Goal: Task Accomplishment & Management: Manage account settings

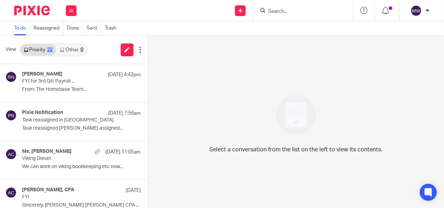
click at [38, 47] on link "Priority 22" at bounding box center [38, 49] width 36 height 11
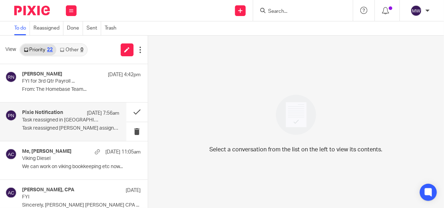
click at [107, 124] on div "Pixie Notification Oct 13 7:56am Task reassigned in Pixie Task reassigned Amy C…" at bounding box center [70, 122] width 97 height 24
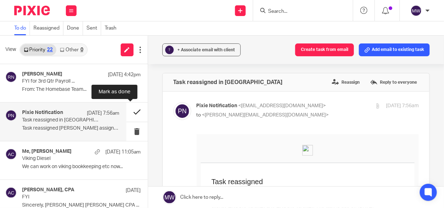
click at [133, 112] on button at bounding box center [136, 112] width 21 height 19
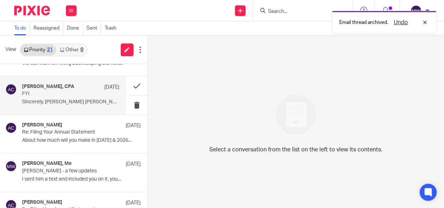
scroll to position [71, 0]
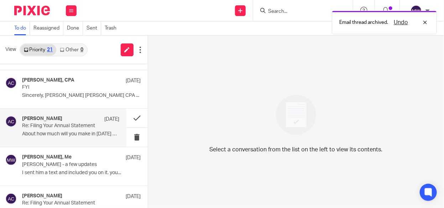
click at [73, 127] on p "Re: Filing Your Annual Statement" at bounding box center [61, 126] width 78 height 6
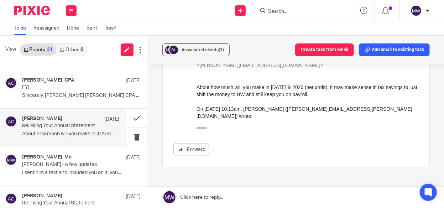
click at [200, 127] on icon "button" at bounding box center [201, 129] width 5 height 5
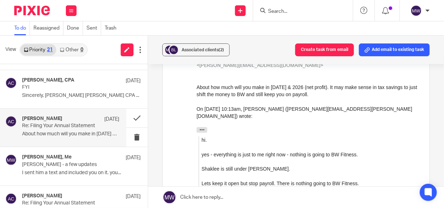
scroll to position [0, 0]
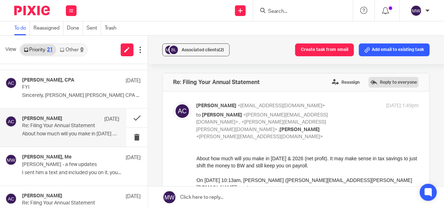
click at [381, 81] on label "Reply to everyone" at bounding box center [393, 82] width 50 height 11
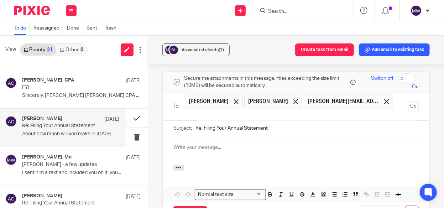
scroll to position [588, 0]
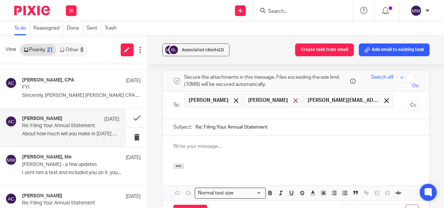
click at [293, 98] on span at bounding box center [295, 100] width 5 height 5
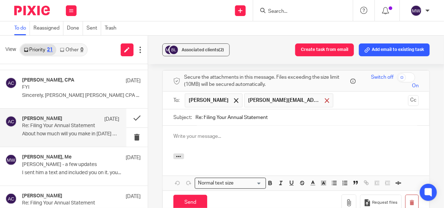
click at [325, 98] on span at bounding box center [327, 100] width 5 height 5
click at [199, 133] on p at bounding box center [295, 136] width 245 height 7
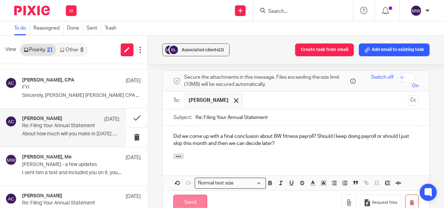
click at [185, 195] on input "Send" at bounding box center [190, 202] width 34 height 15
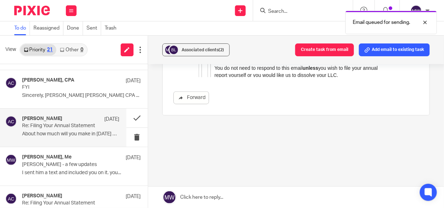
scroll to position [524, 0]
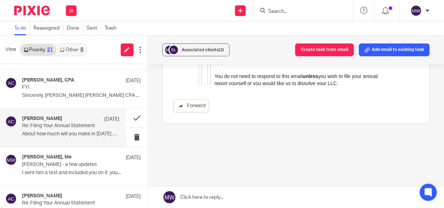
click at [311, 8] on form at bounding box center [305, 10] width 76 height 9
click at [305, 13] on input "Search" at bounding box center [299, 12] width 64 height 6
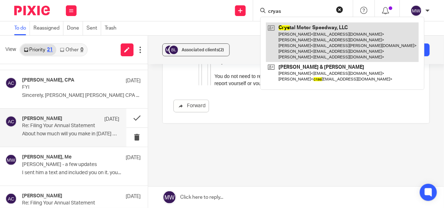
type input "cryas"
click at [298, 31] on link at bounding box center [342, 42] width 153 height 40
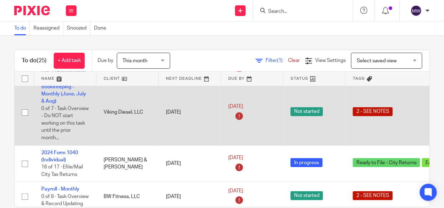
scroll to position [71, 0]
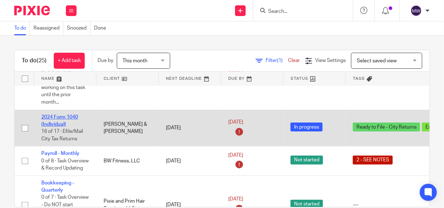
click at [59, 118] on link "2024 Form 1040 (Individual)" at bounding box center [59, 121] width 37 height 12
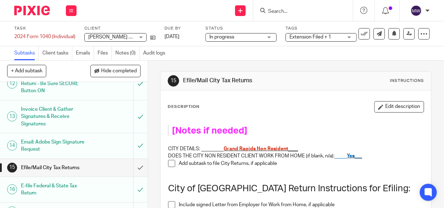
scroll to position [342, 0]
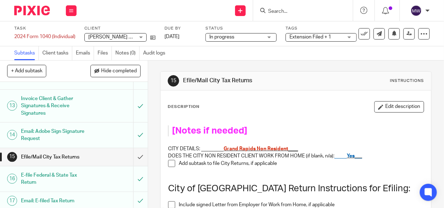
click at [107, 153] on div "Efile/Mail City Tax Returns" at bounding box center [73, 157] width 105 height 11
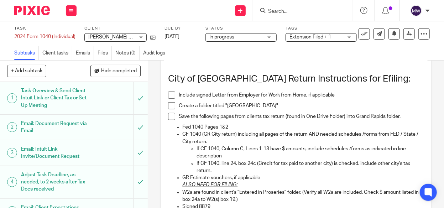
scroll to position [107, 0]
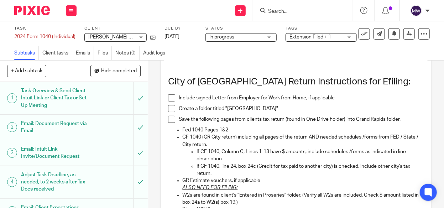
click at [168, 109] on span at bounding box center [171, 108] width 7 height 7
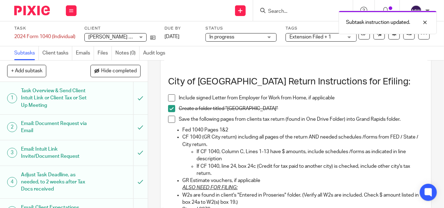
click at [168, 118] on span at bounding box center [171, 119] width 7 height 7
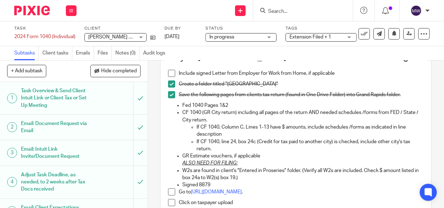
scroll to position [142, 0]
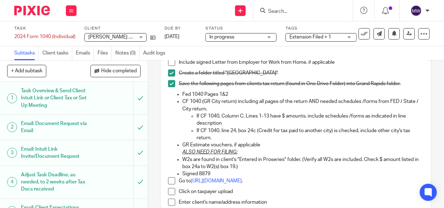
click at [171, 180] on span at bounding box center [171, 180] width 7 height 7
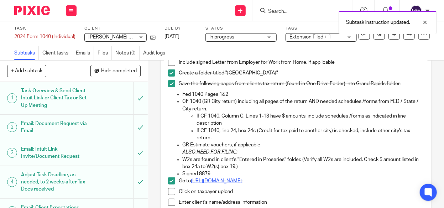
click at [238, 180] on link "https://www.grandrapidsmi.gov/Government/Departments/Income-Tax-Department" at bounding box center [216, 180] width 51 height 5
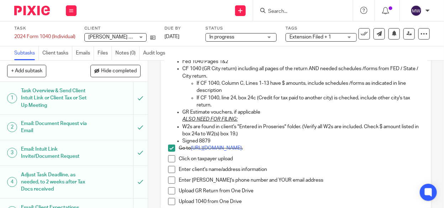
scroll to position [214, 0]
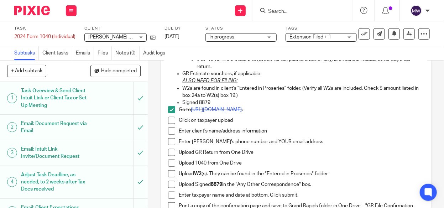
click at [168, 120] on span at bounding box center [171, 120] width 7 height 7
click at [169, 129] on span at bounding box center [171, 130] width 7 height 7
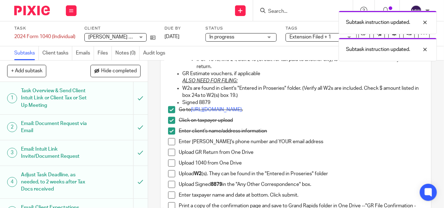
click at [169, 138] on span at bounding box center [171, 141] width 7 height 7
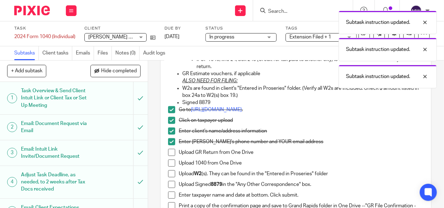
click at [169, 148] on li "Enter Amy's phone number and YOUR email address" at bounding box center [296, 143] width 256 height 11
click at [168, 160] on span at bounding box center [171, 162] width 7 height 7
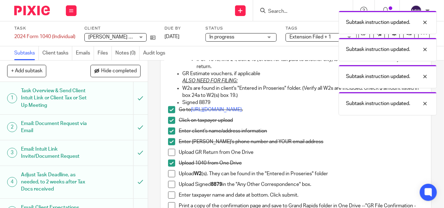
click at [168, 149] on span at bounding box center [171, 152] width 7 height 7
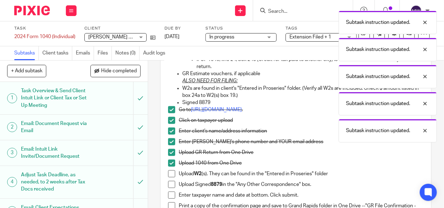
click at [168, 172] on span at bounding box center [171, 173] width 7 height 7
click at [171, 183] on span at bounding box center [171, 184] width 7 height 7
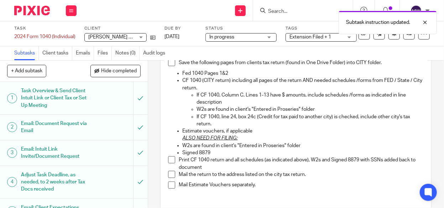
scroll to position [320, 0]
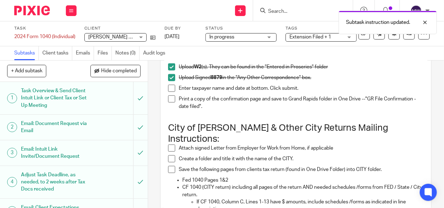
click at [172, 98] on span at bounding box center [171, 98] width 7 height 7
click at [172, 89] on span at bounding box center [171, 88] width 7 height 7
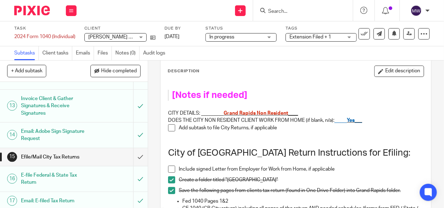
scroll to position [107, 0]
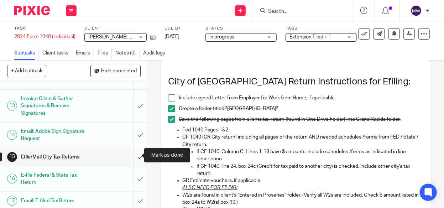
click at [133, 156] on input "submit" at bounding box center [74, 157] width 148 height 18
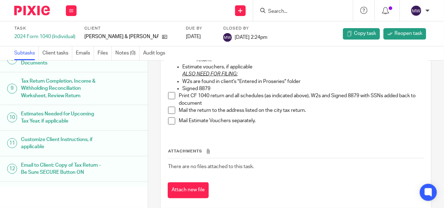
scroll to position [313, 0]
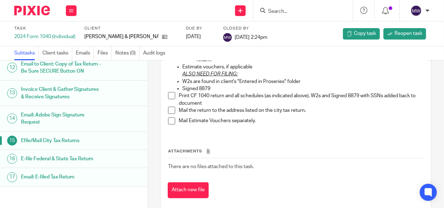
click at [72, 177] on h1 "Email: E-filed Tax Return" at bounding box center [61, 177] width 80 height 11
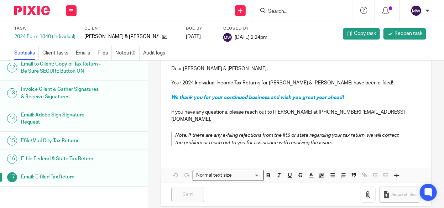
scroll to position [313, 0]
click at [119, 174] on div "Email: E-filed Tax Return" at bounding box center [81, 177] width 120 height 11
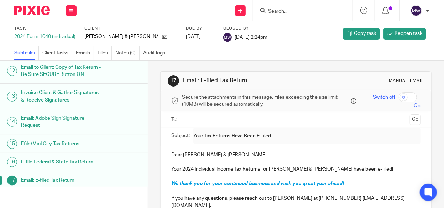
scroll to position [313, 0]
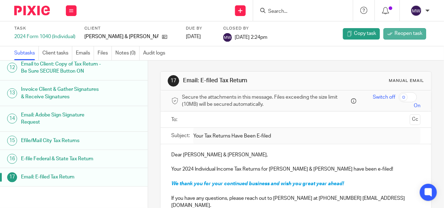
click at [402, 31] on span "Reopen task" at bounding box center [408, 33] width 28 height 7
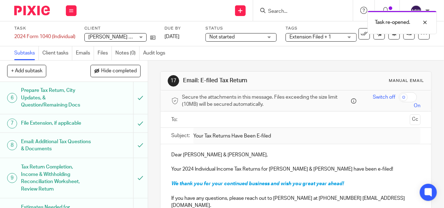
scroll to position [342, 0]
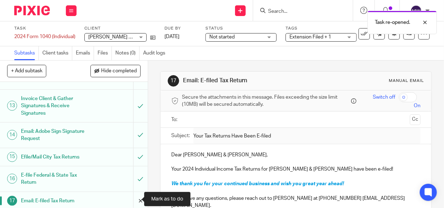
click at [134, 194] on input "submit" at bounding box center [74, 201] width 148 height 18
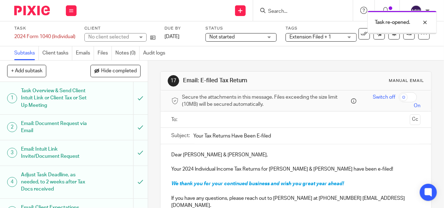
click at [199, 117] on input "text" at bounding box center [295, 119] width 222 height 8
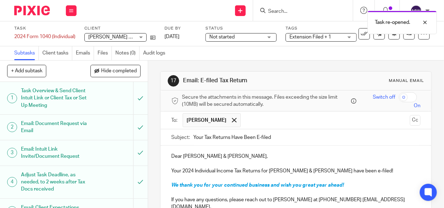
click at [246, 122] on input "text" at bounding box center [325, 120] width 163 height 14
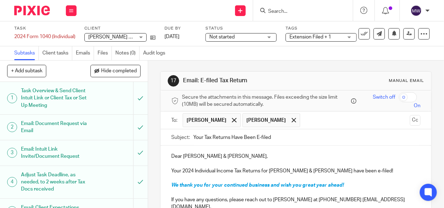
click at [193, 169] on p "Your 2024 Individual Income Tax Returns for Dan & Karla Kuiper have been e-file…" at bounding box center [295, 170] width 249 height 7
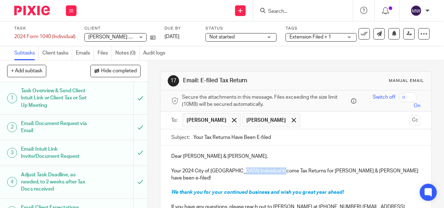
drag, startPoint x: 239, startPoint y: 169, endPoint x: 281, endPoint y: 172, distance: 41.7
click at [281, 172] on p "Your 2024 City of Grand Rapids Individual Income Tax Returns for Dan & Karla Ku…" at bounding box center [295, 174] width 249 height 15
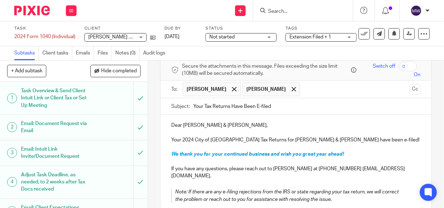
scroll to position [88, 0]
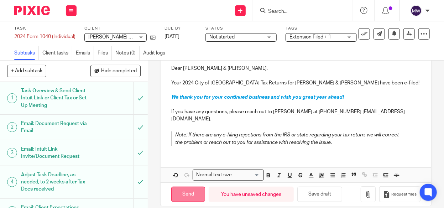
click at [192, 187] on input "Send" at bounding box center [188, 194] width 34 height 15
type input "Sent"
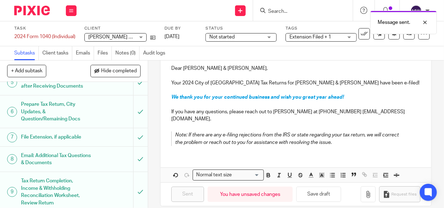
scroll to position [0, 0]
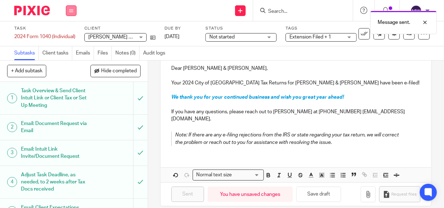
click at [69, 9] on icon at bounding box center [71, 11] width 4 height 4
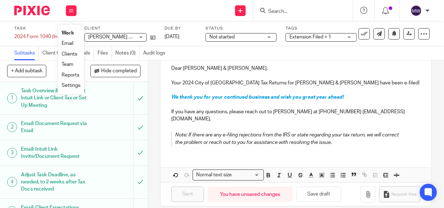
click at [66, 31] on link "Work" at bounding box center [68, 33] width 12 height 5
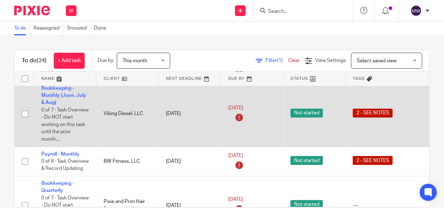
scroll to position [71, 0]
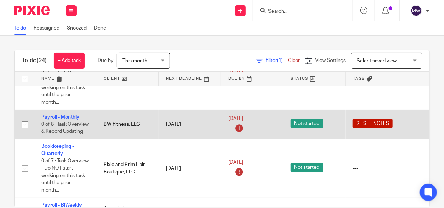
click at [72, 117] on link "Payroll - Monthly" at bounding box center [60, 117] width 38 height 5
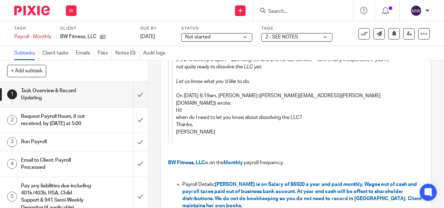
scroll to position [71, 0]
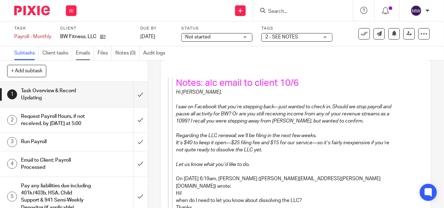
click at [80, 49] on link "Emails" at bounding box center [85, 53] width 18 height 14
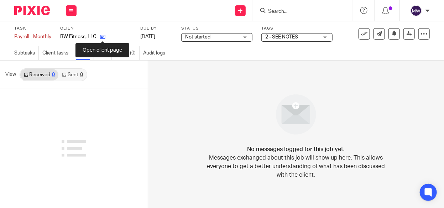
click at [101, 36] on icon at bounding box center [102, 36] width 5 height 5
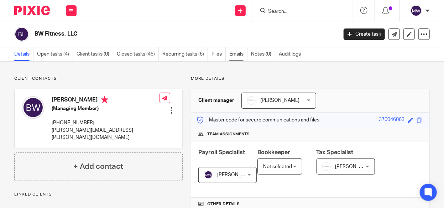
click at [238, 56] on link "Emails" at bounding box center [238, 54] width 18 height 14
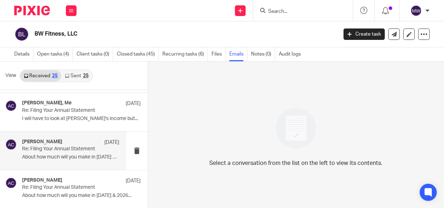
scroll to position [71, 0]
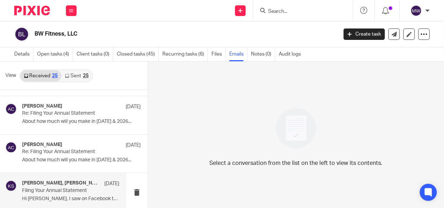
click at [75, 182] on h4 "[PERSON_NAME], [PERSON_NAME], Me" at bounding box center [61, 183] width 79 height 6
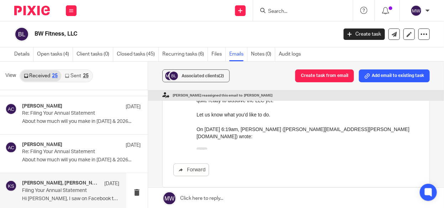
scroll to position [219, 0]
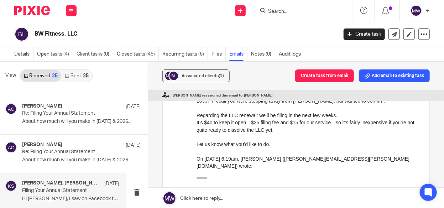
click at [204, 177] on button "button" at bounding box center [201, 180] width 11 height 6
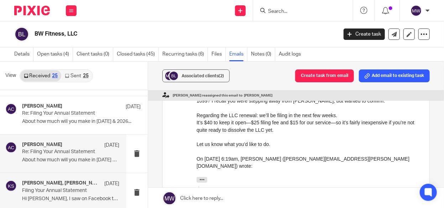
click at [88, 158] on p "About how much will you make in 2025 & 2026..." at bounding box center [70, 160] width 97 height 6
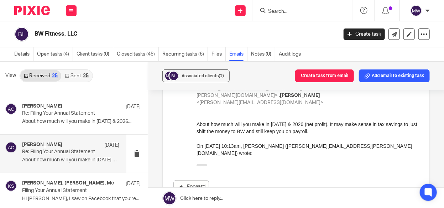
scroll to position [71, 0]
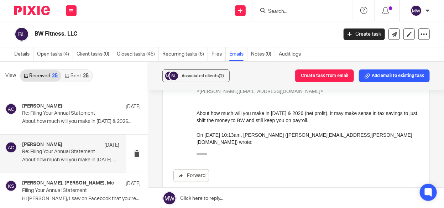
click at [203, 153] on icon "button" at bounding box center [201, 155] width 5 height 5
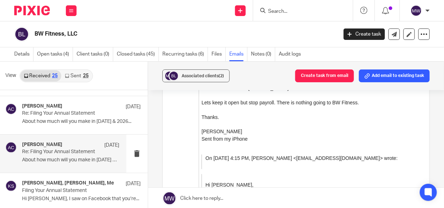
scroll to position [36, 0]
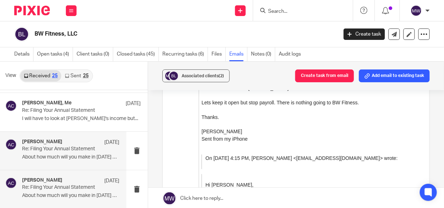
click at [82, 154] on p "About how much will you make in 2025 & 2026..." at bounding box center [70, 157] width 97 height 6
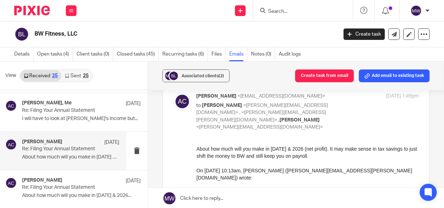
scroll to position [0, 0]
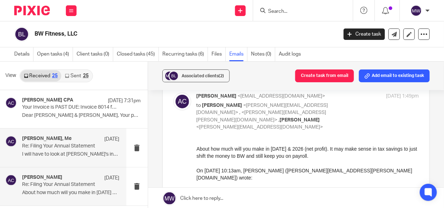
click at [85, 148] on p "Re: Filing Your Annual Statement" at bounding box center [61, 146] width 78 height 6
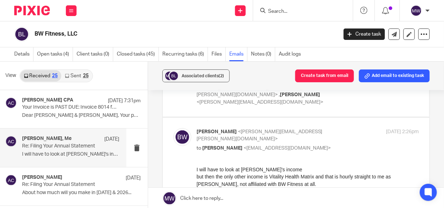
scroll to position [178, 0]
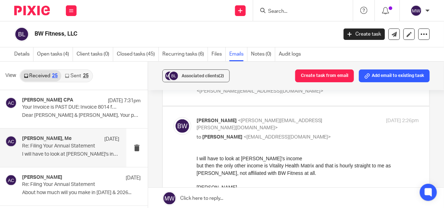
click at [201, 198] on icon "button" at bounding box center [201, 200] width 5 height 5
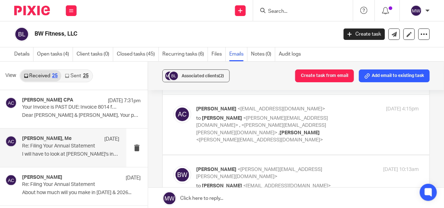
scroll to position [0, 0]
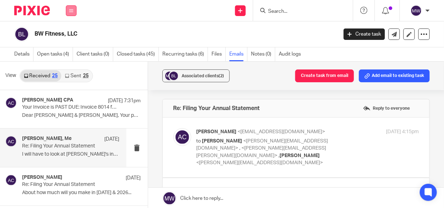
click at [68, 12] on button at bounding box center [71, 10] width 11 height 11
click at [69, 31] on link "Work" at bounding box center [67, 33] width 11 height 5
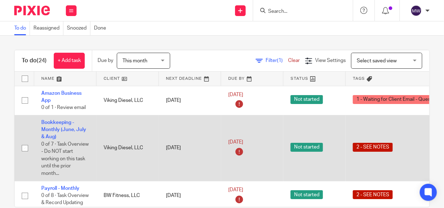
scroll to position [71, 0]
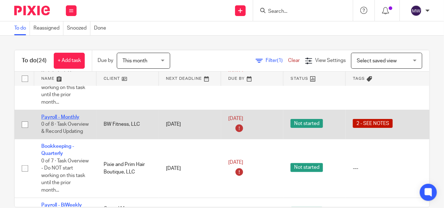
click at [75, 116] on link "Payroll - Monthly" at bounding box center [60, 117] width 38 height 5
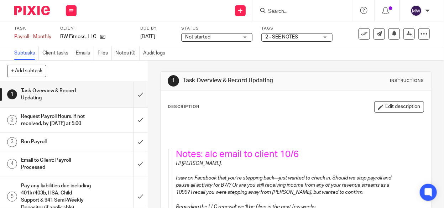
click at [322, 36] on div "2 - SEE NOTES" at bounding box center [296, 37] width 71 height 9
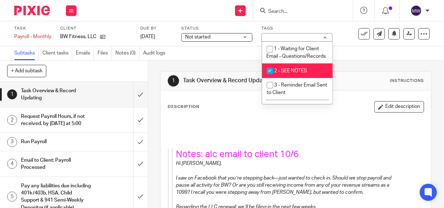
click at [322, 36] on div "2 - SEE NOTES" at bounding box center [296, 37] width 71 height 9
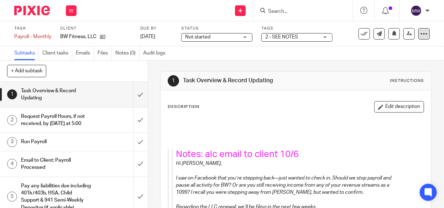
click at [420, 31] on icon at bounding box center [423, 33] width 7 height 7
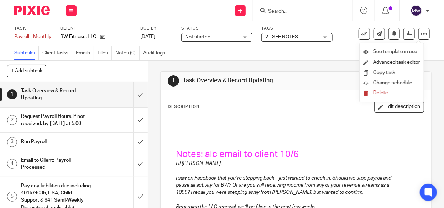
click at [266, 126] on h1 at bounding box center [296, 130] width 256 height 11
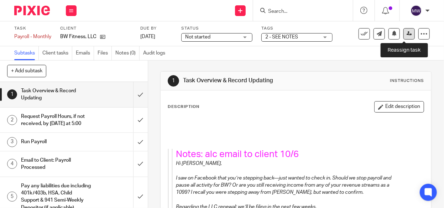
click at [407, 31] on icon at bounding box center [409, 33] width 5 height 5
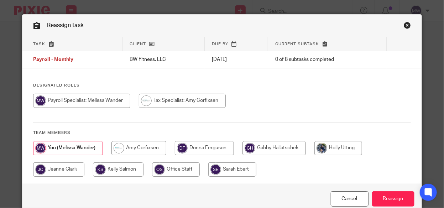
click at [136, 149] on input "radio" at bounding box center [138, 148] width 55 height 14
radio input "true"
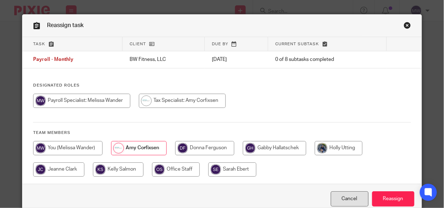
click at [346, 200] on link "Cancel" at bounding box center [350, 198] width 38 height 15
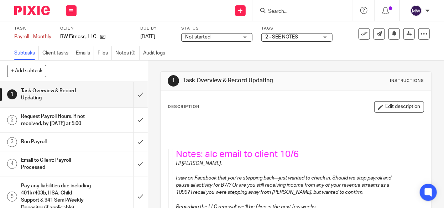
click at [234, 34] on span "Not started" at bounding box center [211, 36] width 53 height 7
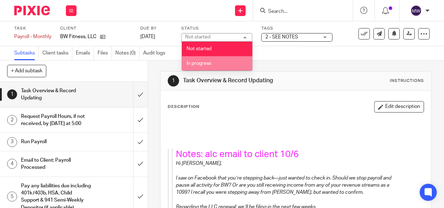
click at [218, 61] on li "In progress" at bounding box center [217, 63] width 70 height 15
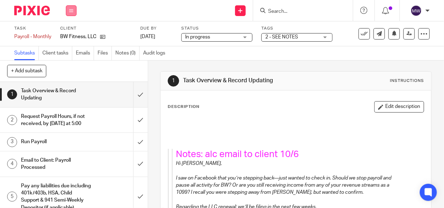
click at [67, 10] on button at bounding box center [71, 10] width 11 height 11
click at [64, 30] on li "Work" at bounding box center [71, 33] width 19 height 10
click at [70, 32] on link "Work" at bounding box center [68, 33] width 12 height 5
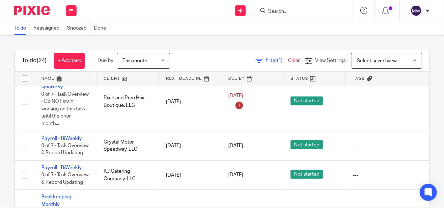
scroll to position [142, 0]
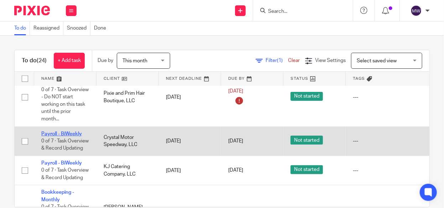
click at [59, 136] on link "Payroll - BiWeekly" at bounding box center [61, 133] width 41 height 5
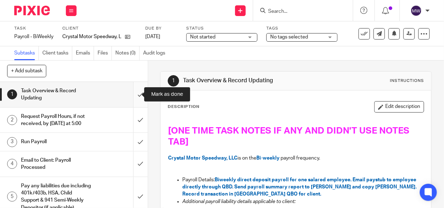
click at [136, 94] on input "submit" at bounding box center [74, 94] width 148 height 25
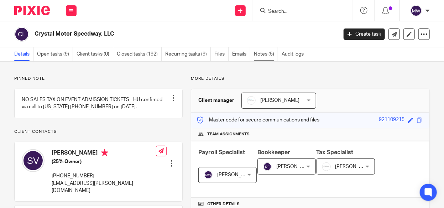
click at [263, 53] on link "Notes (5)" at bounding box center [266, 54] width 24 height 14
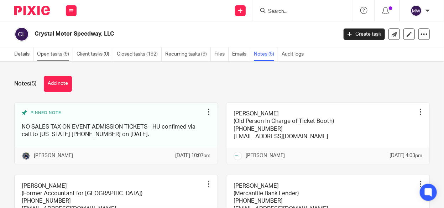
click at [59, 52] on link "Open tasks (9)" at bounding box center [55, 54] width 36 height 14
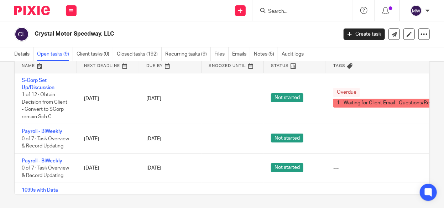
click at [298, 10] on input "Search" at bounding box center [299, 12] width 64 height 6
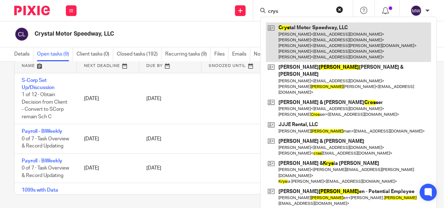
type input "crys"
click at [297, 28] on link at bounding box center [348, 42] width 165 height 40
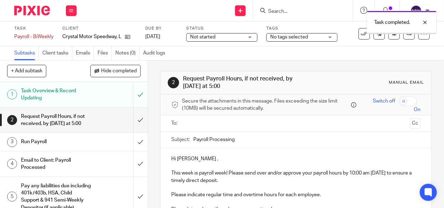
click at [132, 141] on input "submit" at bounding box center [74, 142] width 148 height 18
click at [96, 94] on div "Task Overview & Record Updating" at bounding box center [73, 94] width 105 height 18
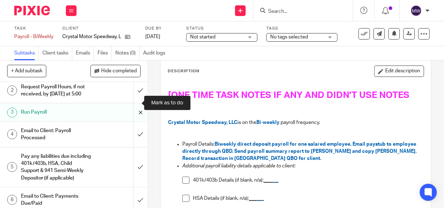
scroll to position [66, 0]
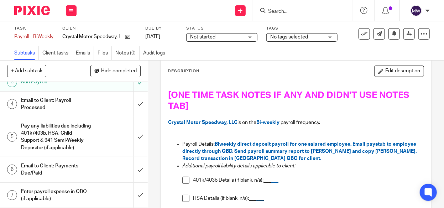
click at [73, 98] on h1 "Email to Client: Payroll Processed" at bounding box center [56, 104] width 70 height 18
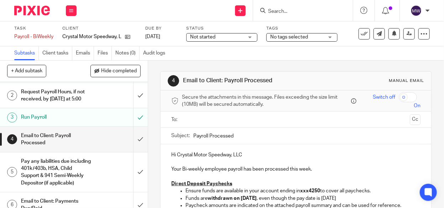
scroll to position [36, 0]
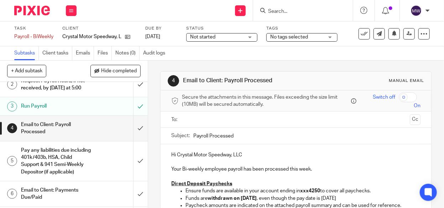
click at [186, 120] on input "text" at bounding box center [295, 119] width 222 height 8
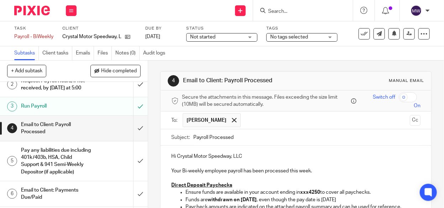
click at [244, 123] on input "text" at bounding box center [325, 120] width 163 height 14
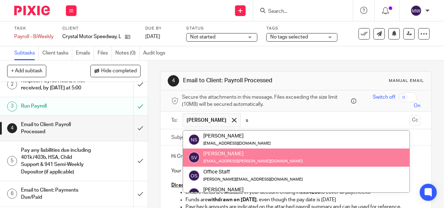
type input "s"
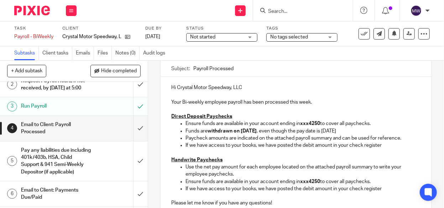
scroll to position [71, 0]
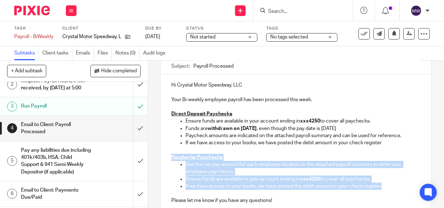
drag, startPoint x: 167, startPoint y: 156, endPoint x: 390, endPoint y: 189, distance: 225.3
click at [390, 189] on div "Hi Crystal Motor Speedway, LLC Your Bi-weekly employee payroll has been process…" at bounding box center [296, 149] width 271 height 150
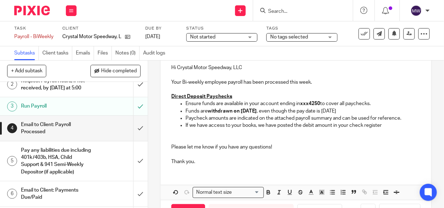
scroll to position [113, 0]
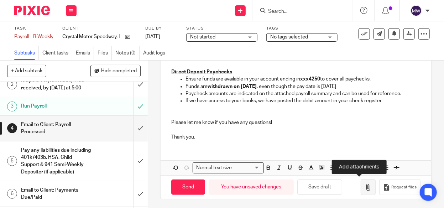
click at [365, 184] on icon "button" at bounding box center [368, 187] width 7 height 7
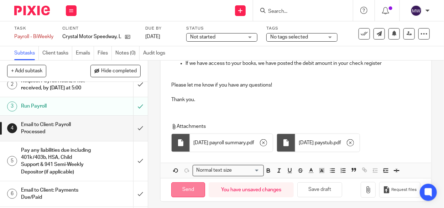
scroll to position [153, 0]
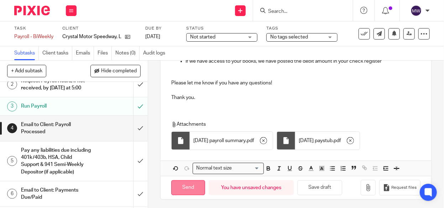
click at [185, 187] on input "Send" at bounding box center [188, 187] width 34 height 15
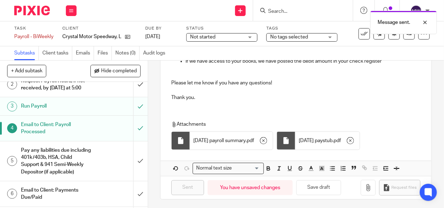
type input "Sent"
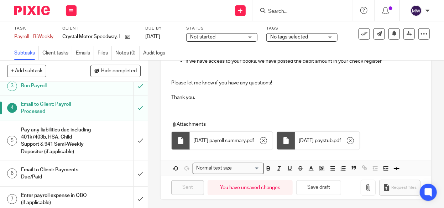
scroll to position [66, 0]
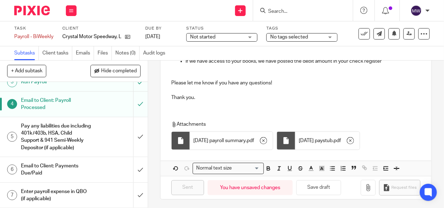
click at [109, 185] on link "7 Enter payroll expense in QBO (if applicable)" at bounding box center [66, 195] width 133 height 25
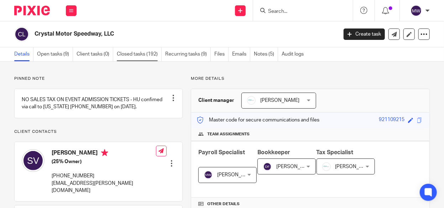
click at [130, 55] on link "Closed tasks (192)" at bounding box center [139, 54] width 45 height 14
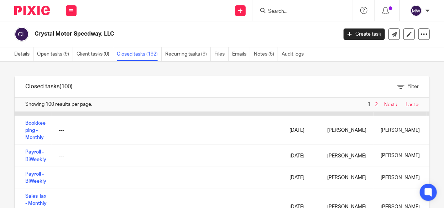
scroll to position [142, 0]
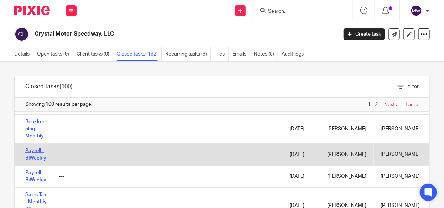
click at [31, 158] on link "Payroll - BiWeekly" at bounding box center [35, 154] width 21 height 12
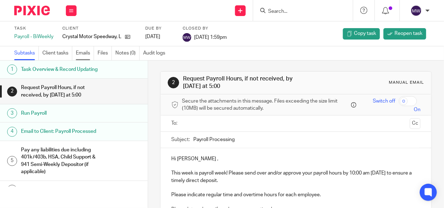
click at [83, 53] on link "Emails" at bounding box center [85, 53] width 18 height 14
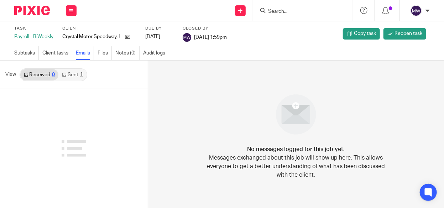
click at [78, 74] on link "Sent 1" at bounding box center [72, 74] width 28 height 11
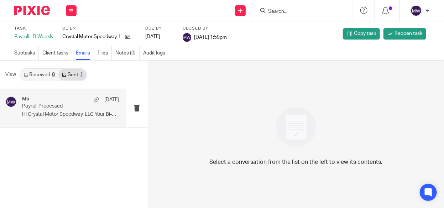
click at [80, 117] on p "Hi Crystal Motor Speedway, LLC Your Bi-weekly..." at bounding box center [70, 114] width 97 height 6
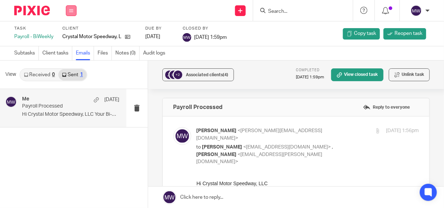
click at [76, 8] on button at bounding box center [71, 10] width 11 height 11
click at [70, 45] on link "Email" at bounding box center [68, 43] width 12 height 5
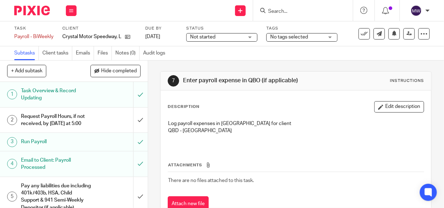
scroll to position [66, 0]
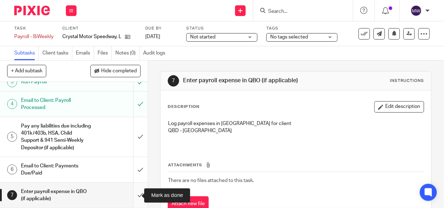
click at [135, 194] on input "submit" at bounding box center [74, 195] width 148 height 25
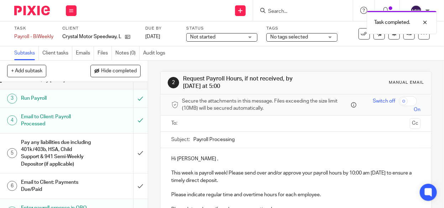
scroll to position [66, 0]
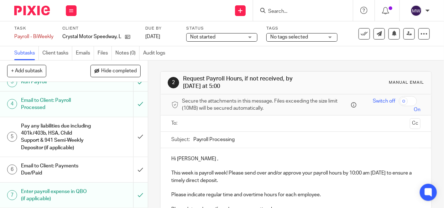
click at [361, 33] on icon at bounding box center [364, 33] width 7 height 7
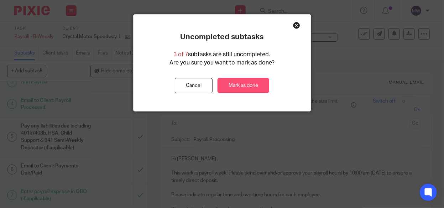
click at [252, 83] on link "Mark as done" at bounding box center [243, 85] width 52 height 15
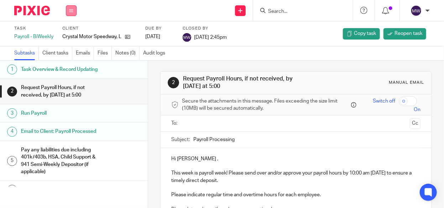
click at [72, 11] on icon at bounding box center [71, 11] width 4 height 4
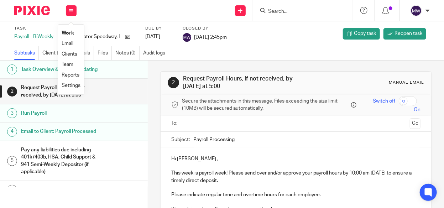
click at [68, 31] on link "Work" at bounding box center [68, 33] width 12 height 5
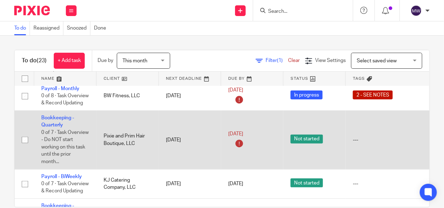
scroll to position [142, 0]
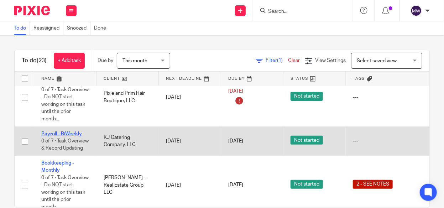
click at [75, 136] on link "Payroll - BiWeekly" at bounding box center [61, 133] width 41 height 5
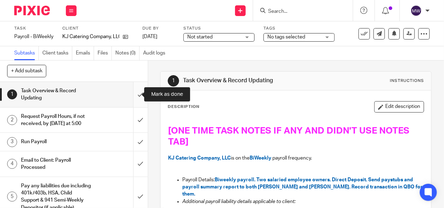
click at [135, 92] on input "submit" at bounding box center [74, 94] width 148 height 25
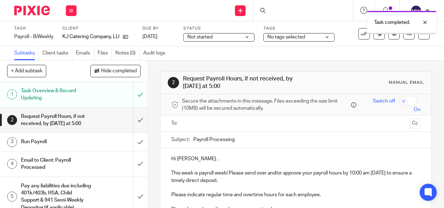
drag, startPoint x: 0, startPoint y: 0, endPoint x: 105, endPoint y: 137, distance: 172.4
click at [105, 137] on div "Run Payroll" at bounding box center [73, 141] width 105 height 11
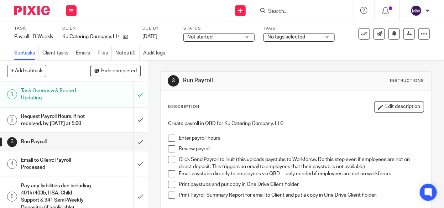
click at [134, 140] on input "submit" at bounding box center [74, 142] width 148 height 18
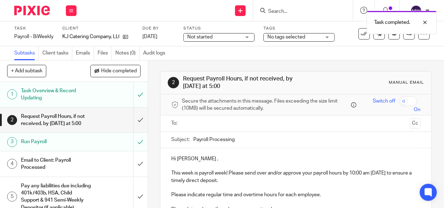
click at [80, 161] on h1 "Email to Client: Payroll Processed" at bounding box center [56, 164] width 70 height 18
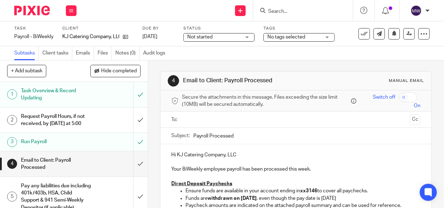
click at [216, 121] on input "text" at bounding box center [295, 119] width 222 height 8
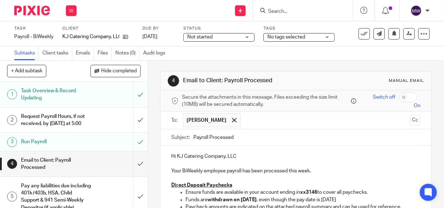
click at [257, 120] on input "text" at bounding box center [325, 120] width 163 height 14
click at [214, 120] on span "Kathie Rademacher" at bounding box center [207, 120] width 40 height 7
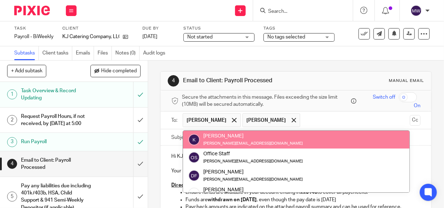
click at [350, 119] on input "text" at bounding box center [355, 120] width 103 height 14
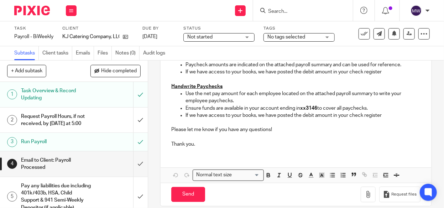
scroll to position [142, 0]
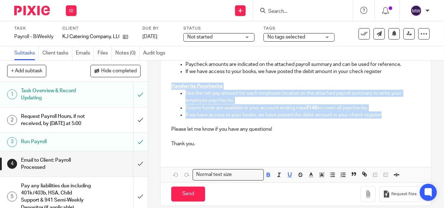
drag, startPoint x: 170, startPoint y: 95, endPoint x: 383, endPoint y: 122, distance: 215.3
click at [383, 122] on div "Hi KJ Catering Company, LLC Your BiWeekly employee payroll has been processed t…" at bounding box center [296, 78] width 271 height 150
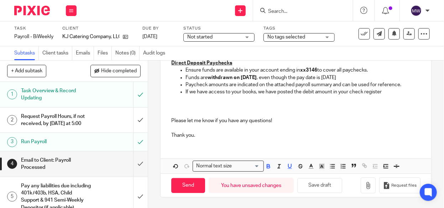
scroll to position [130, 0]
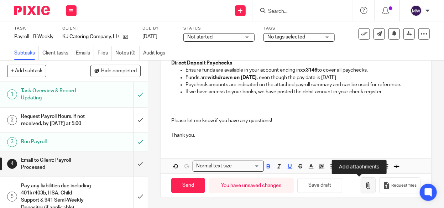
click at [365, 186] on icon "button" at bounding box center [368, 185] width 7 height 7
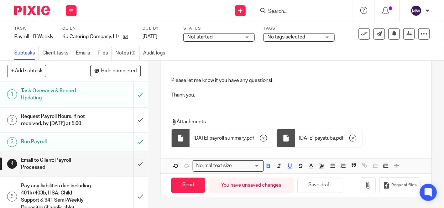
scroll to position [169, 0]
click at [191, 181] on input "Send" at bounding box center [188, 185] width 34 height 15
type input "Sent"
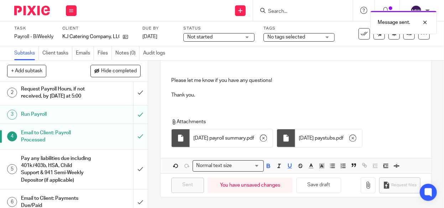
scroll to position [66, 0]
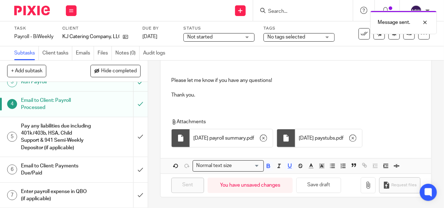
click at [102, 188] on div "Enter payroll expense in QBO (if applicable)" at bounding box center [73, 195] width 105 height 18
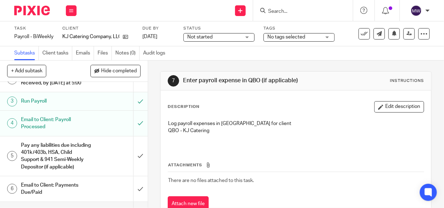
scroll to position [66, 0]
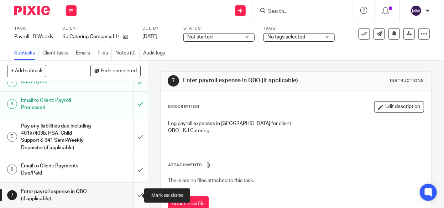
click at [135, 192] on input "submit" at bounding box center [74, 195] width 148 height 25
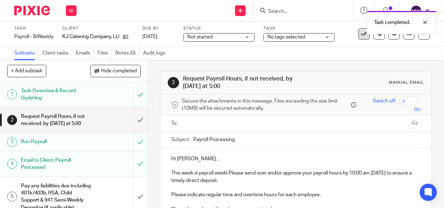
click at [361, 36] on icon at bounding box center [364, 33] width 7 height 7
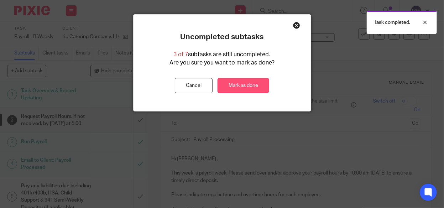
click at [235, 83] on link "Mark as done" at bounding box center [243, 85] width 52 height 15
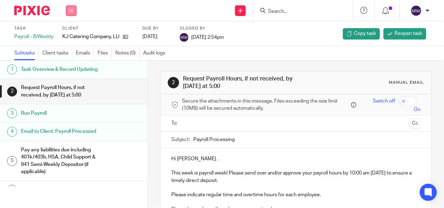
click at [72, 9] on icon at bounding box center [71, 11] width 4 height 4
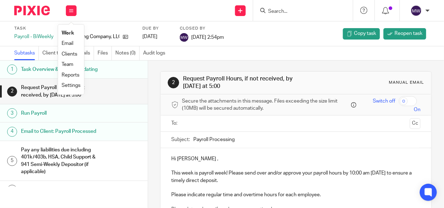
click at [65, 31] on link "Work" at bounding box center [68, 33] width 12 height 5
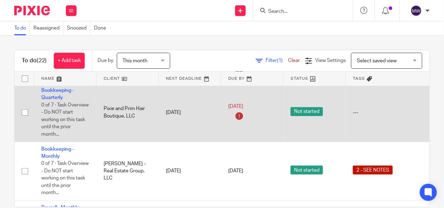
scroll to position [142, 0]
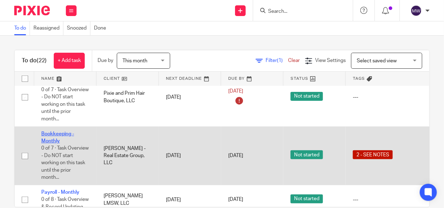
click at [52, 143] on link "Bookkeeping - Monthly" at bounding box center [57, 137] width 33 height 12
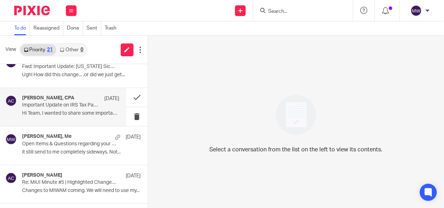
scroll to position [249, 0]
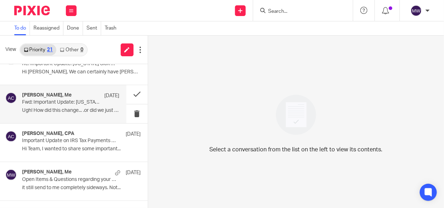
click at [40, 102] on p "Fwd: Important Update: Michigan Sick Time Act (ESTA) for Small Employers – Effe…" at bounding box center [61, 102] width 78 height 6
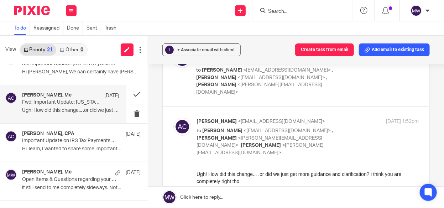
scroll to position [142, 0]
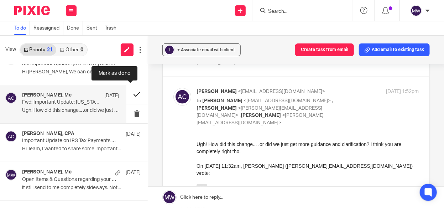
click at [131, 93] on button at bounding box center [136, 94] width 21 height 19
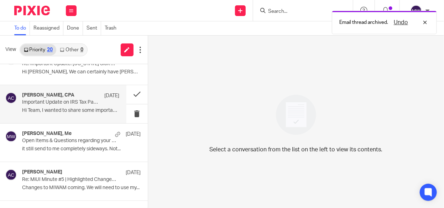
scroll to position [214, 0]
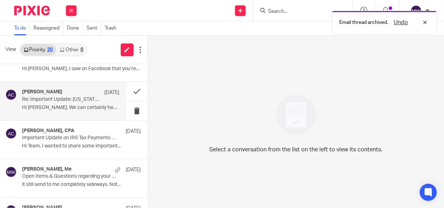
click at [90, 105] on p "Hi Rebecca, We can certainly have Melissa go..." at bounding box center [70, 108] width 97 height 6
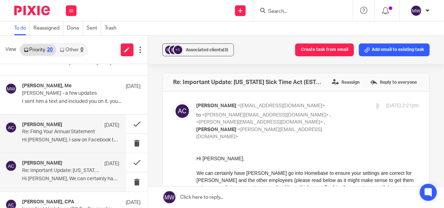
scroll to position [107, 0]
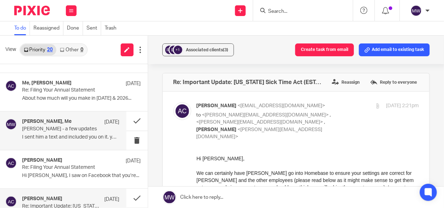
click at [70, 135] on p "I sent him a text and included you on it. you..." at bounding box center [70, 137] width 97 height 6
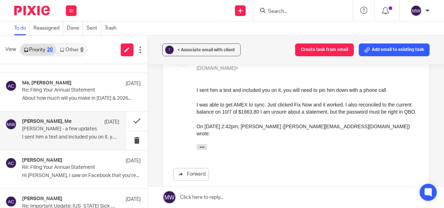
click at [201, 143] on div "I sent him a text and included you on it. you will need to pin him down with a …" at bounding box center [307, 119] width 222 height 67
click at [200, 144] on icon "button" at bounding box center [201, 146] width 5 height 5
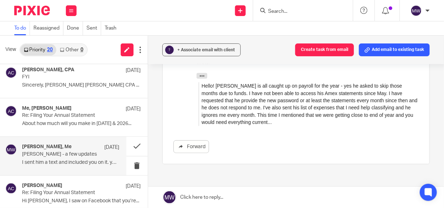
scroll to position [0, 0]
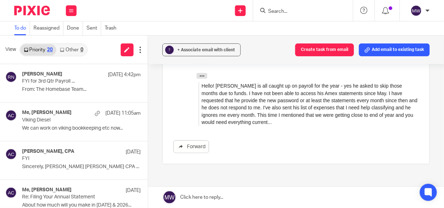
click at [273, 10] on input "Search" at bounding box center [299, 12] width 64 height 6
click at [290, 15] on div at bounding box center [303, 10] width 100 height 21
click at [261, 1] on div at bounding box center [303, 10] width 100 height 21
click at [288, 11] on input "Search" at bounding box center [299, 12] width 64 height 6
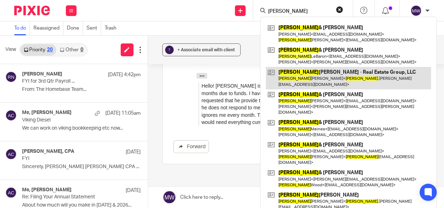
type input "[PERSON_NAME]"
click at [299, 70] on link at bounding box center [348, 78] width 165 height 22
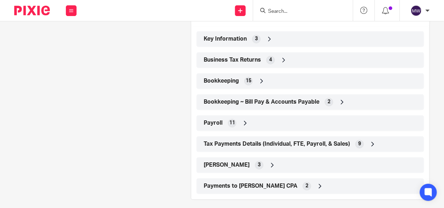
scroll to position [282, 0]
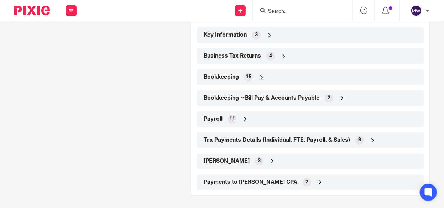
click at [260, 75] on icon at bounding box center [261, 77] width 7 height 7
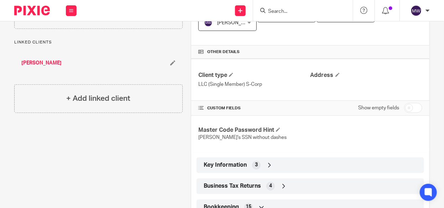
scroll to position [0, 0]
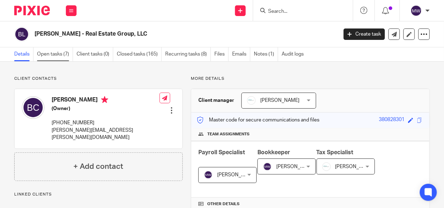
click at [56, 54] on link "Open tasks (7)" at bounding box center [55, 54] width 36 height 14
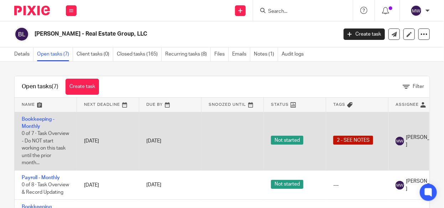
click at [361, 141] on span "2 - SEE NOTES" at bounding box center [353, 140] width 40 height 9
click at [27, 119] on link "Bookkeeping - Monthly" at bounding box center [38, 123] width 33 height 12
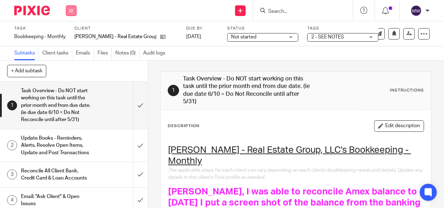
click at [68, 11] on button at bounding box center [71, 10] width 11 height 11
click at [69, 42] on link "Email" at bounding box center [68, 43] width 12 height 5
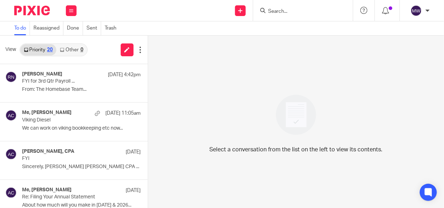
click at [309, 11] on input "Search" at bounding box center [299, 12] width 64 height 6
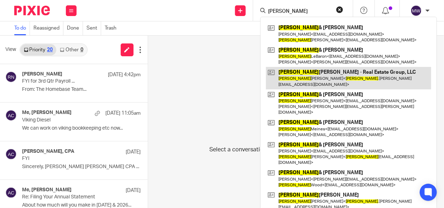
type input "[PERSON_NAME]"
click at [299, 69] on link at bounding box center [348, 78] width 165 height 22
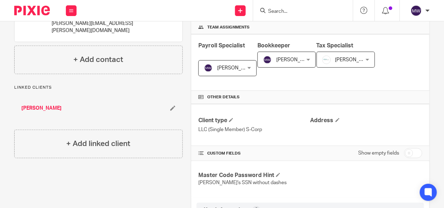
scroll to position [214, 0]
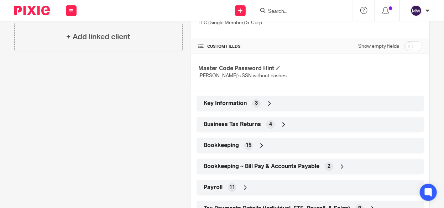
click at [258, 142] on icon at bounding box center [261, 145] width 7 height 7
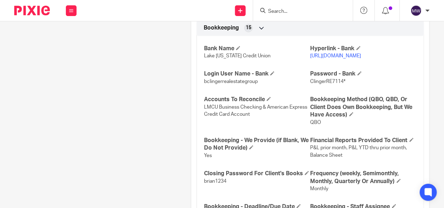
scroll to position [320, 0]
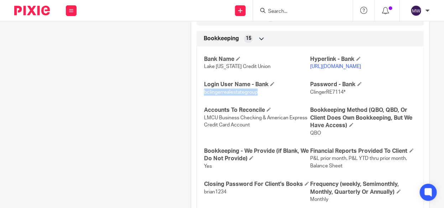
drag, startPoint x: 258, startPoint y: 89, endPoint x: 196, endPoint y: 92, distance: 62.0
click at [196, 92] on div "Bank Name Lake [US_STATE] Credit Union Hyperlink - Bank [URL][DOMAIN_NAME] Logi…" at bounding box center [309, 176] width 227 height 270
copy span "bclingerrealestategroup"
drag, startPoint x: 347, startPoint y: 91, endPoint x: 305, endPoint y: 91, distance: 41.6
click at [305, 91] on div "Bank Name Lake [US_STATE] Credit Union Hyperlink - Bank [URL][DOMAIN_NAME] Logi…" at bounding box center [309, 176] width 227 height 270
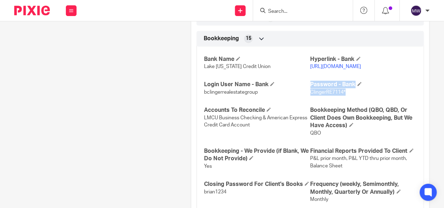
click at [342, 98] on div "Bank Name Lake [US_STATE] Credit Union Hyperlink - Bank [URL][DOMAIN_NAME] Logi…" at bounding box center [309, 176] width 227 height 270
drag, startPoint x: 346, startPoint y: 91, endPoint x: 308, endPoint y: 90, distance: 38.1
click at [310, 90] on p "ClingerRE7114*" at bounding box center [363, 92] width 106 height 7
copy span "ClingerRE7114*"
